Goal: Task Accomplishment & Management: Complete application form

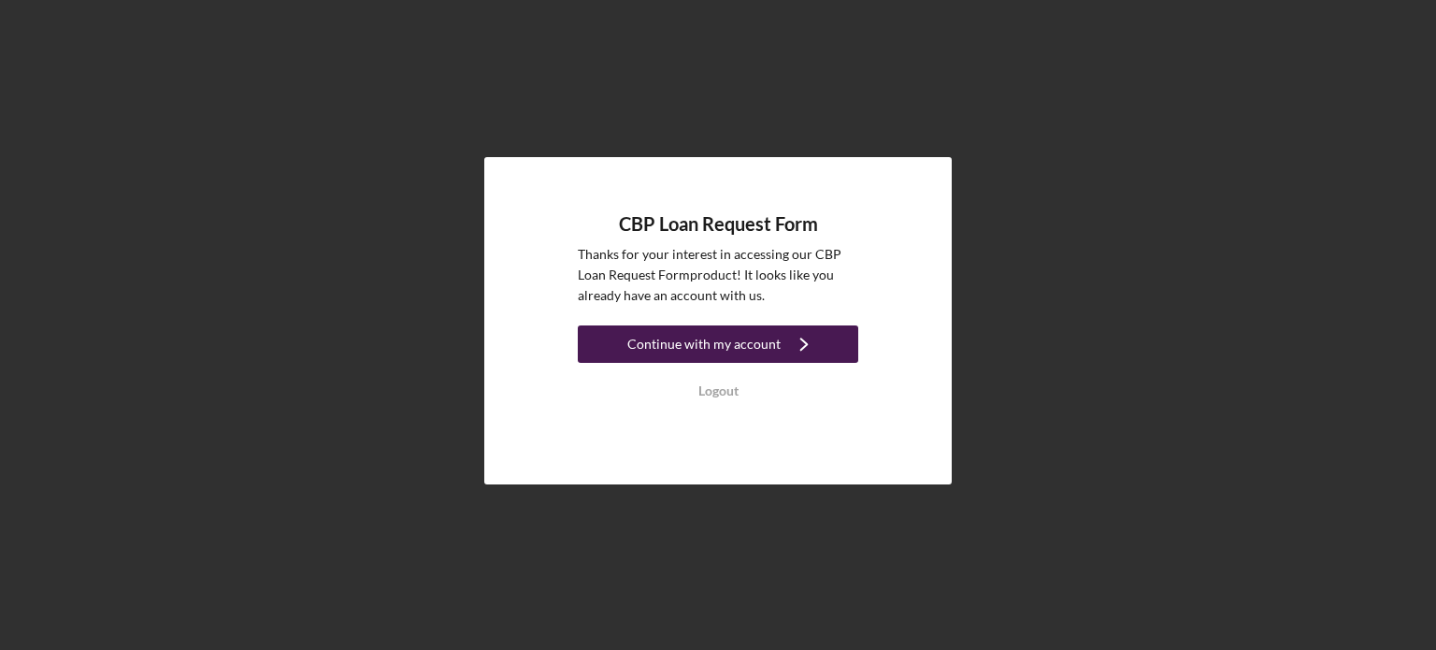
click at [776, 337] on button "Continue with my account Icon/Navigate" at bounding box center [718, 343] width 281 height 37
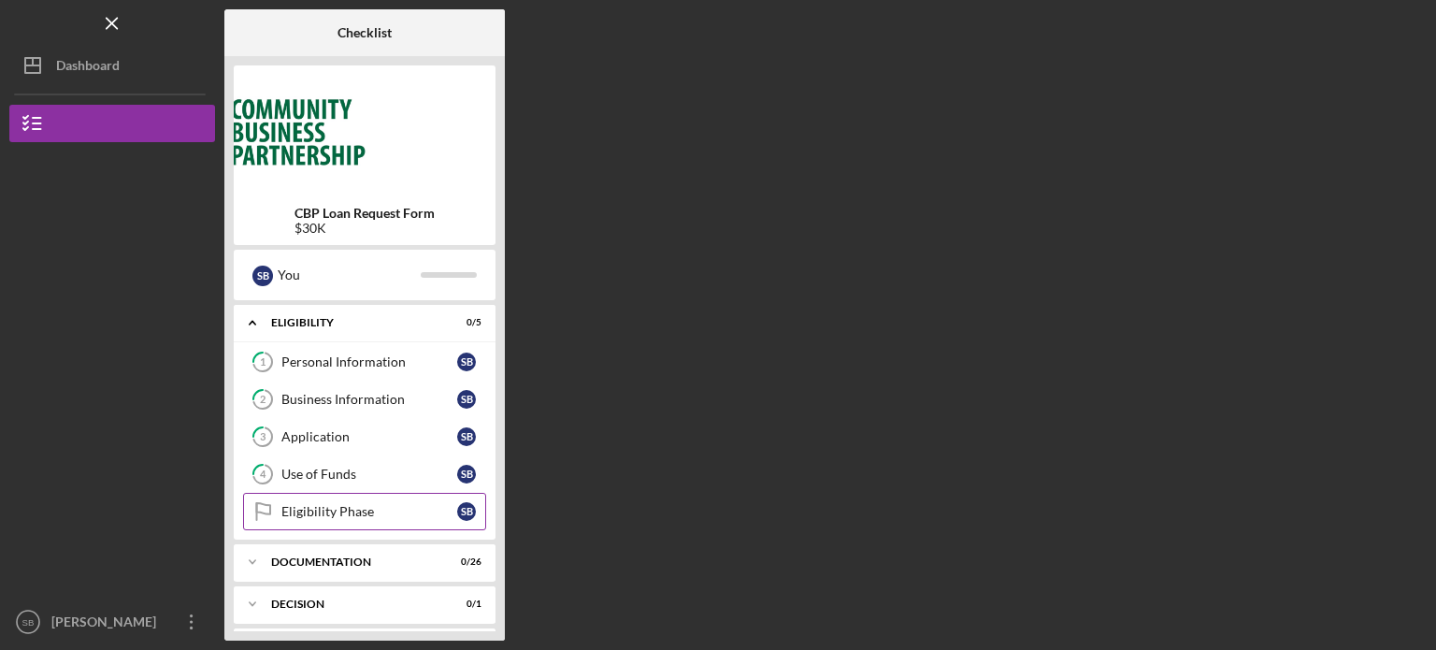
click at [370, 509] on div "Eligibility Phase" at bounding box center [369, 511] width 176 height 15
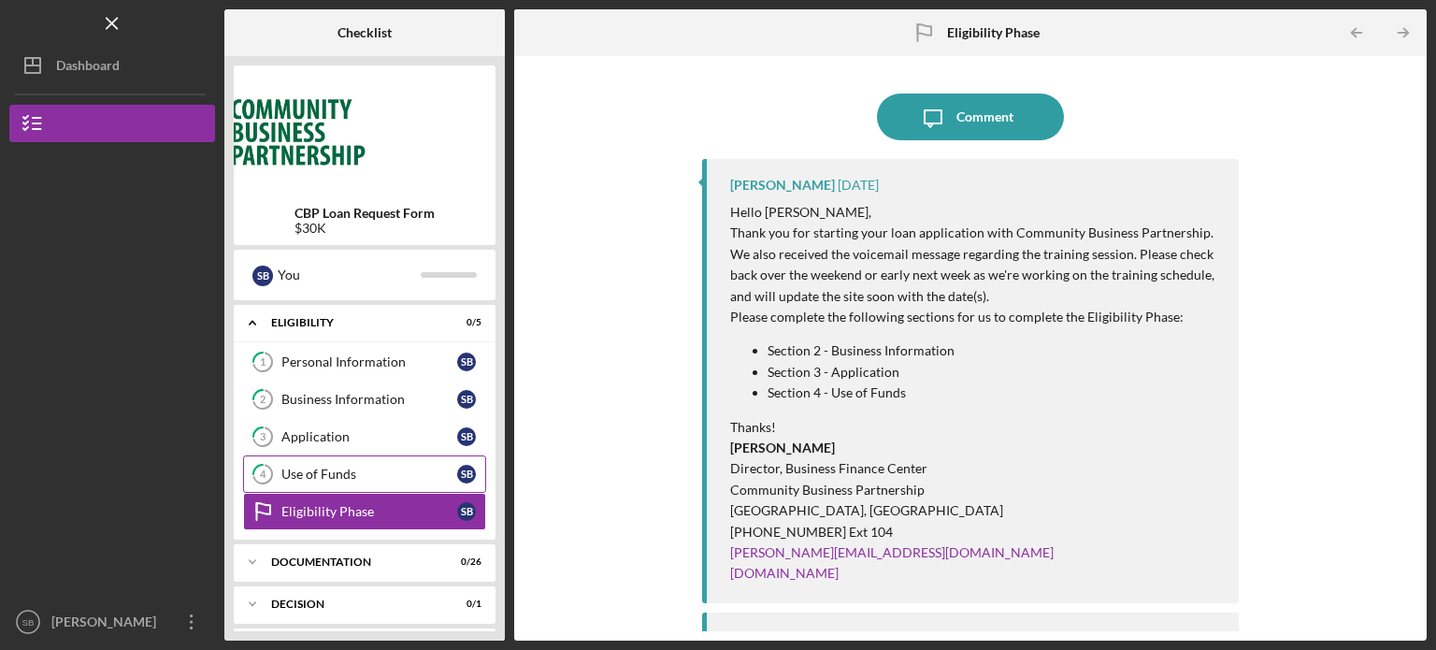
click at [295, 459] on link "4 Use of Funds S B" at bounding box center [364, 473] width 243 height 37
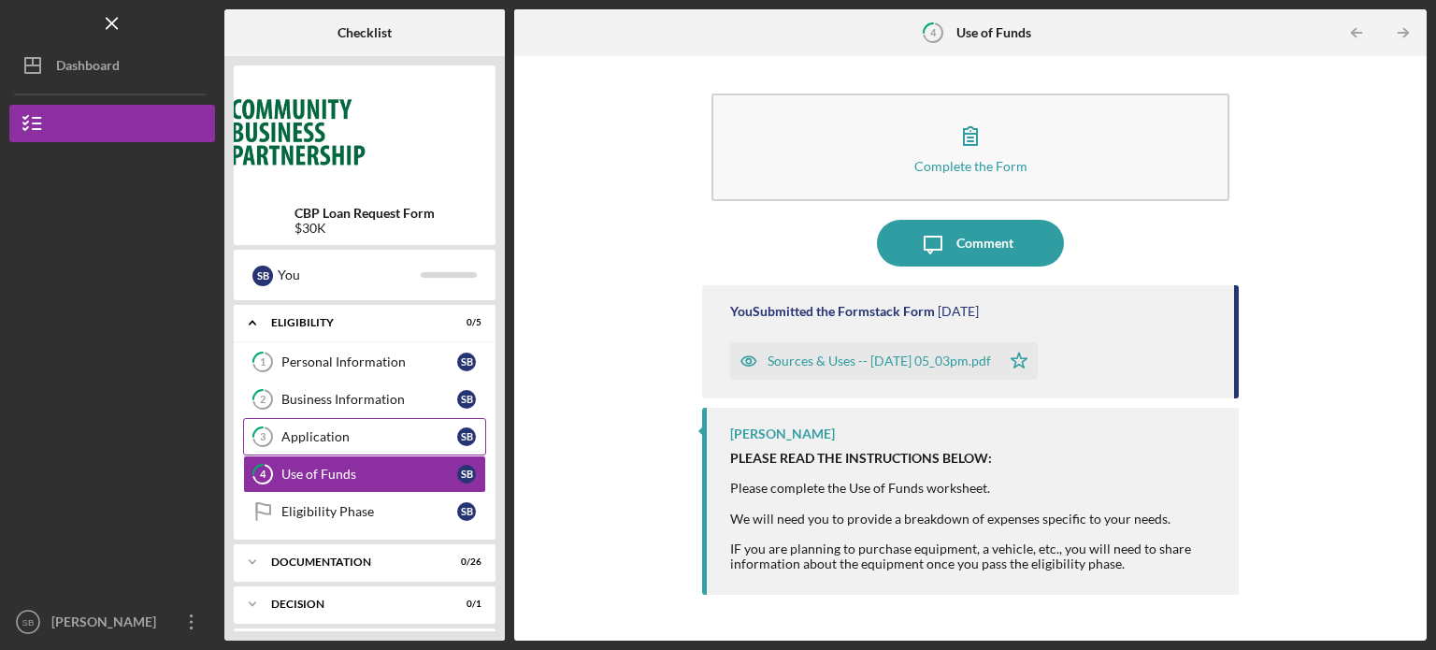
click at [346, 442] on div "Application" at bounding box center [369, 436] width 176 height 15
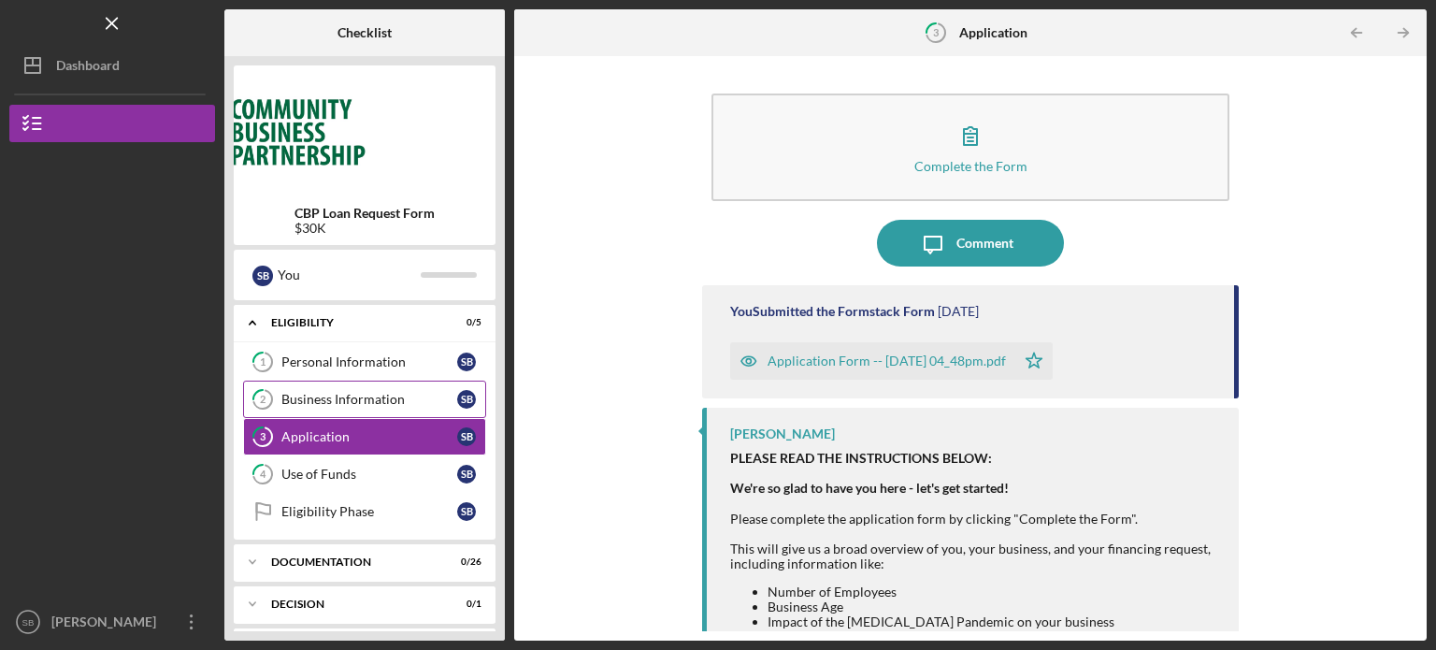
click at [346, 396] on div "Business Information" at bounding box center [369, 399] width 176 height 15
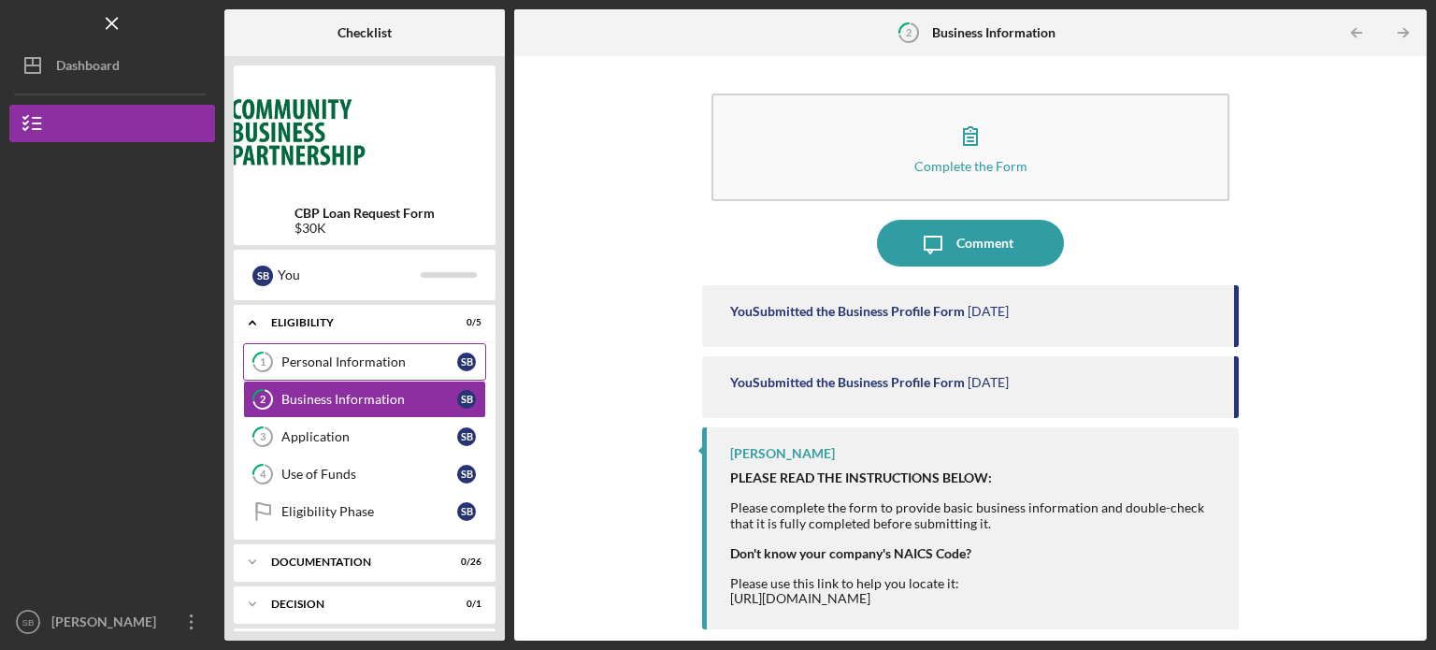
click at [349, 350] on link "1 Personal Information S B" at bounding box center [364, 361] width 243 height 37
